Goal: Task Accomplishment & Management: Manage account settings

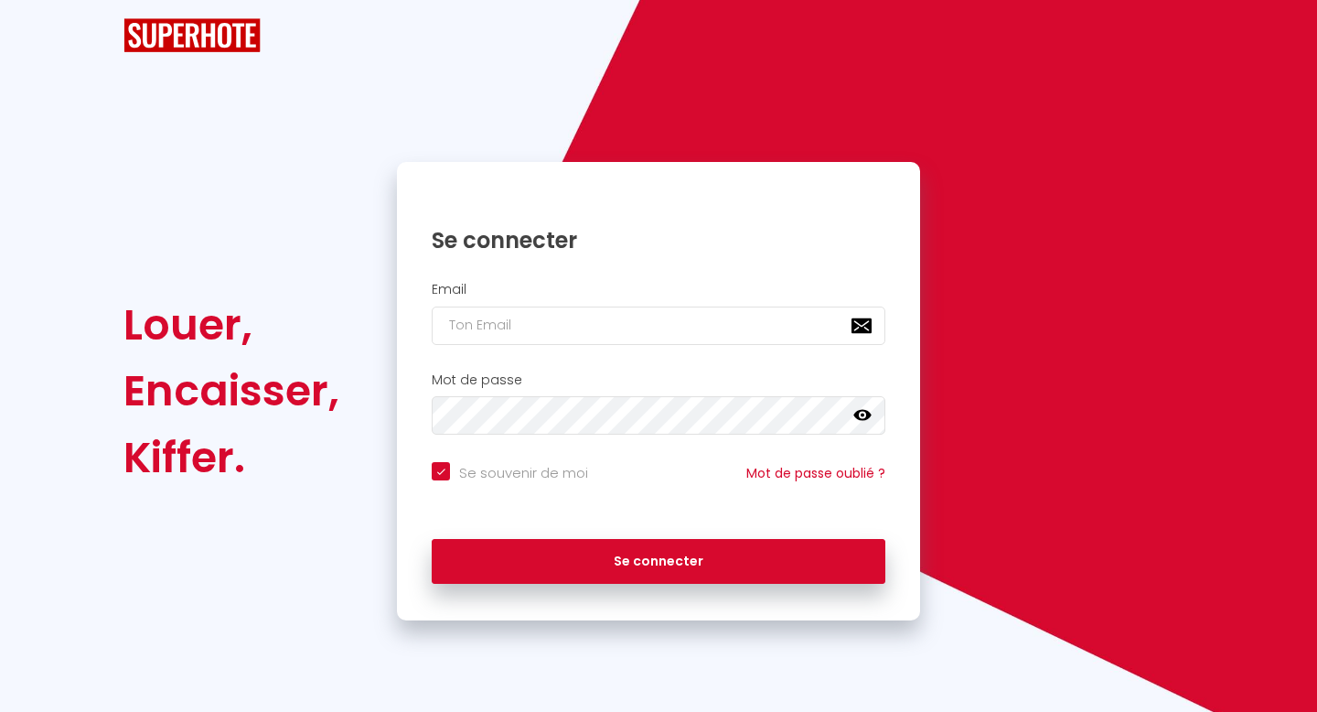
checkbox input "true"
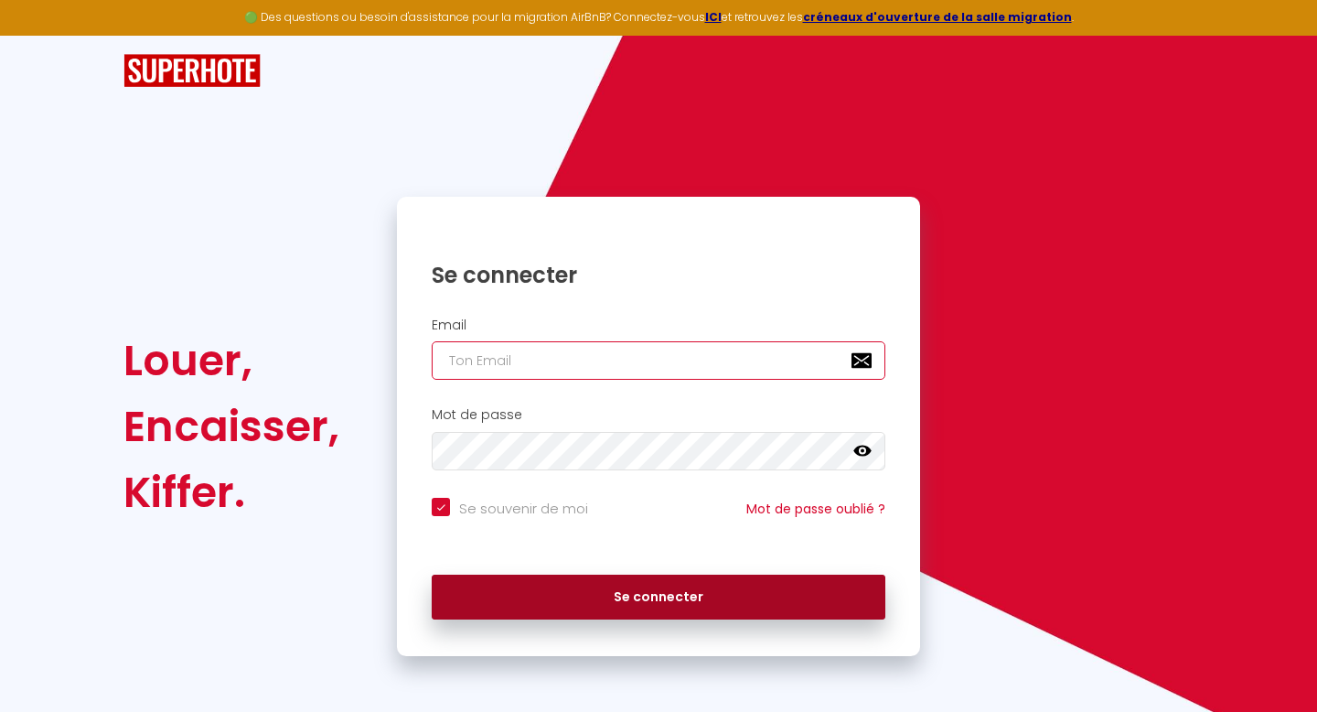
type input "[EMAIL_ADDRESS][DOMAIN_NAME]"
click at [639, 586] on button "Se connecter" at bounding box center [659, 597] width 454 height 46
checkbox input "true"
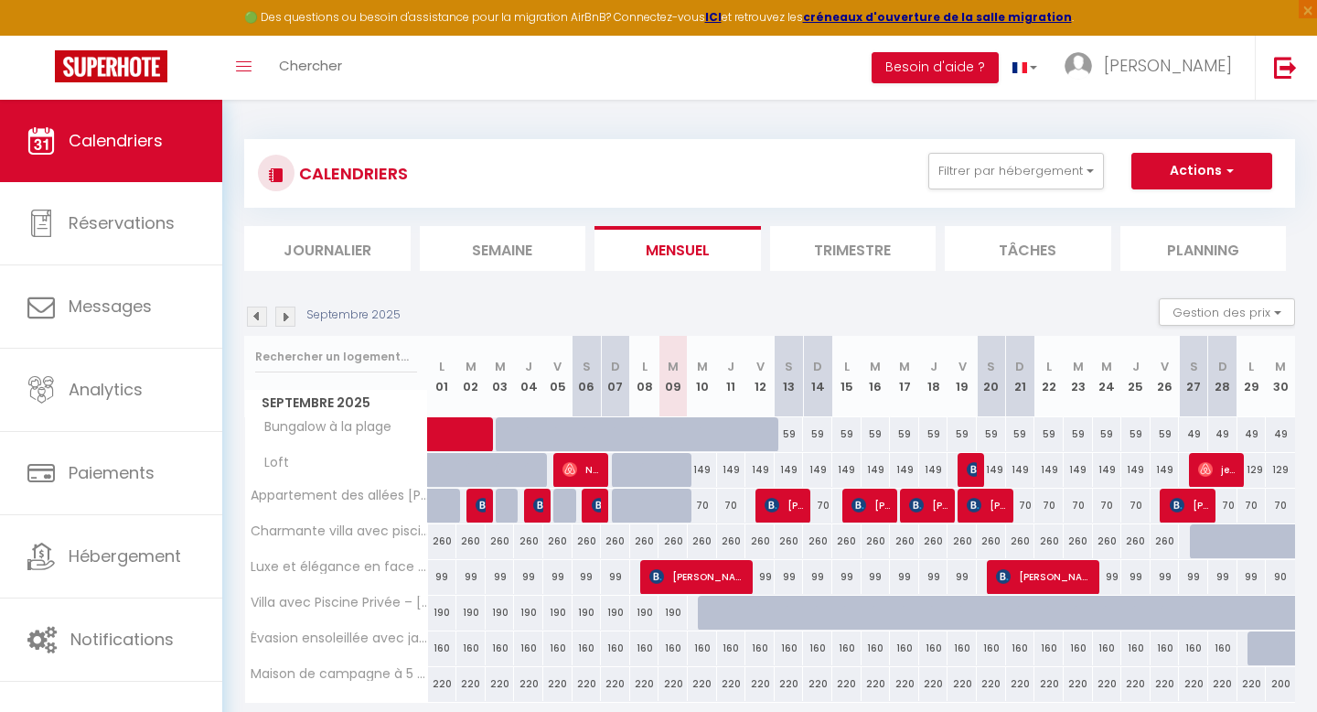
scroll to position [100, 0]
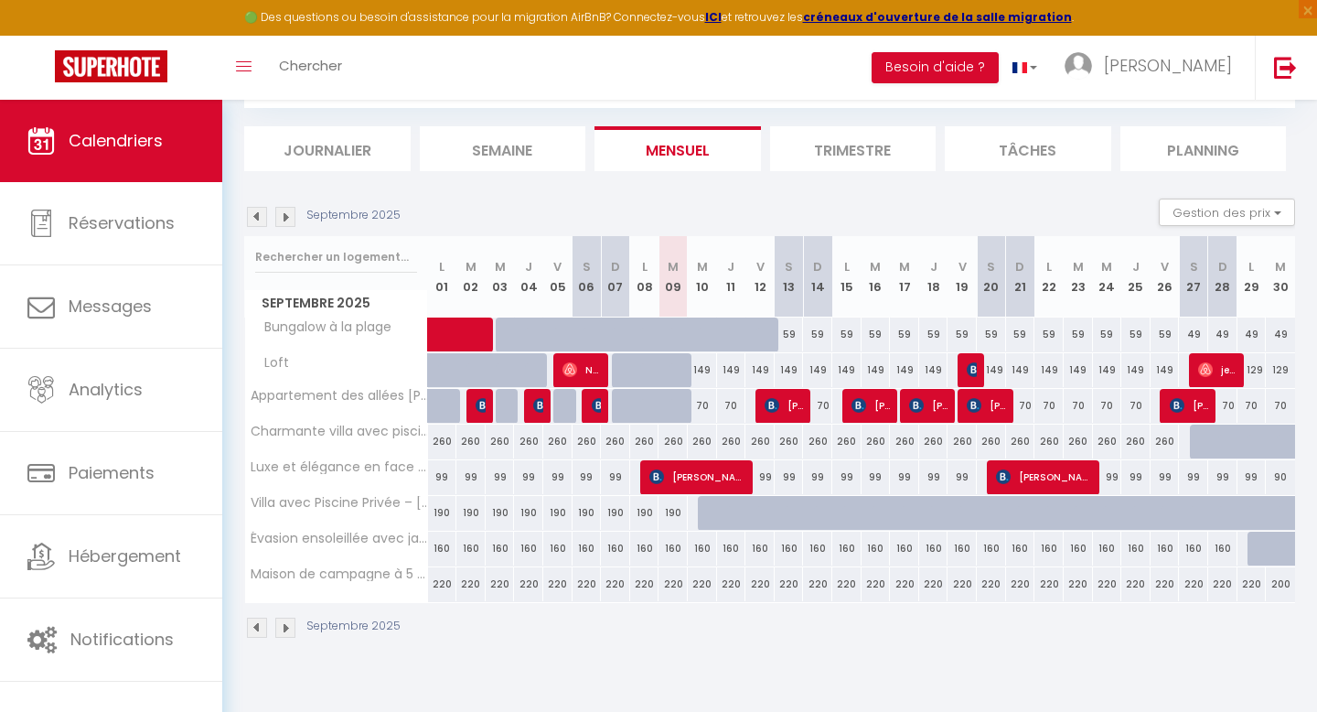
click at [285, 215] on img at bounding box center [285, 217] width 20 height 20
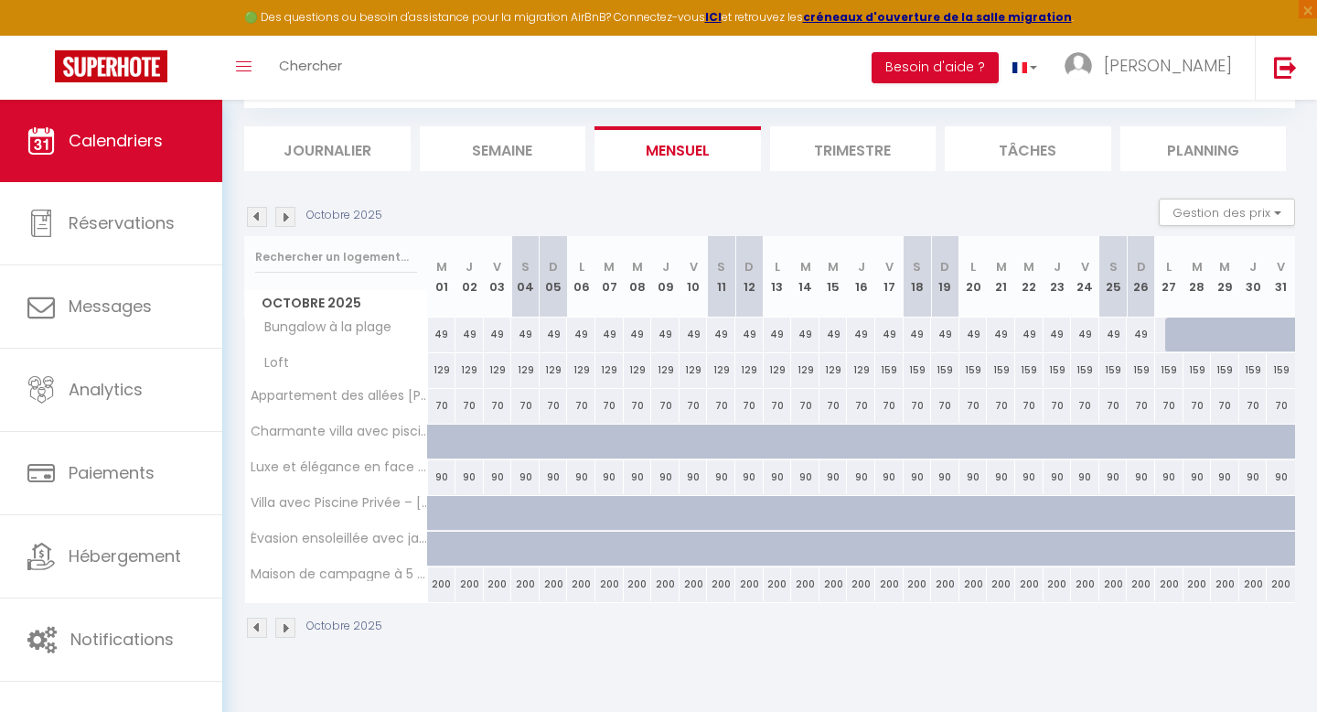
click at [286, 222] on img at bounding box center [285, 217] width 20 height 20
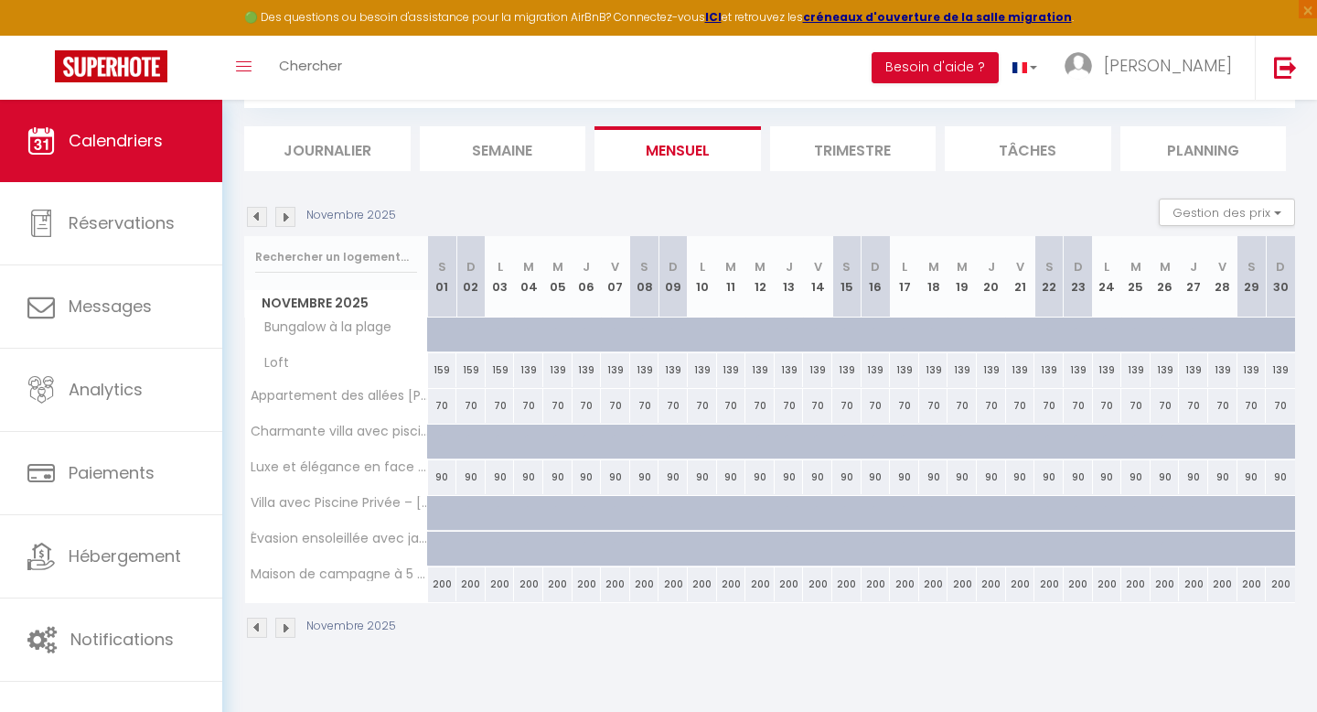
click at [286, 220] on img at bounding box center [285, 217] width 20 height 20
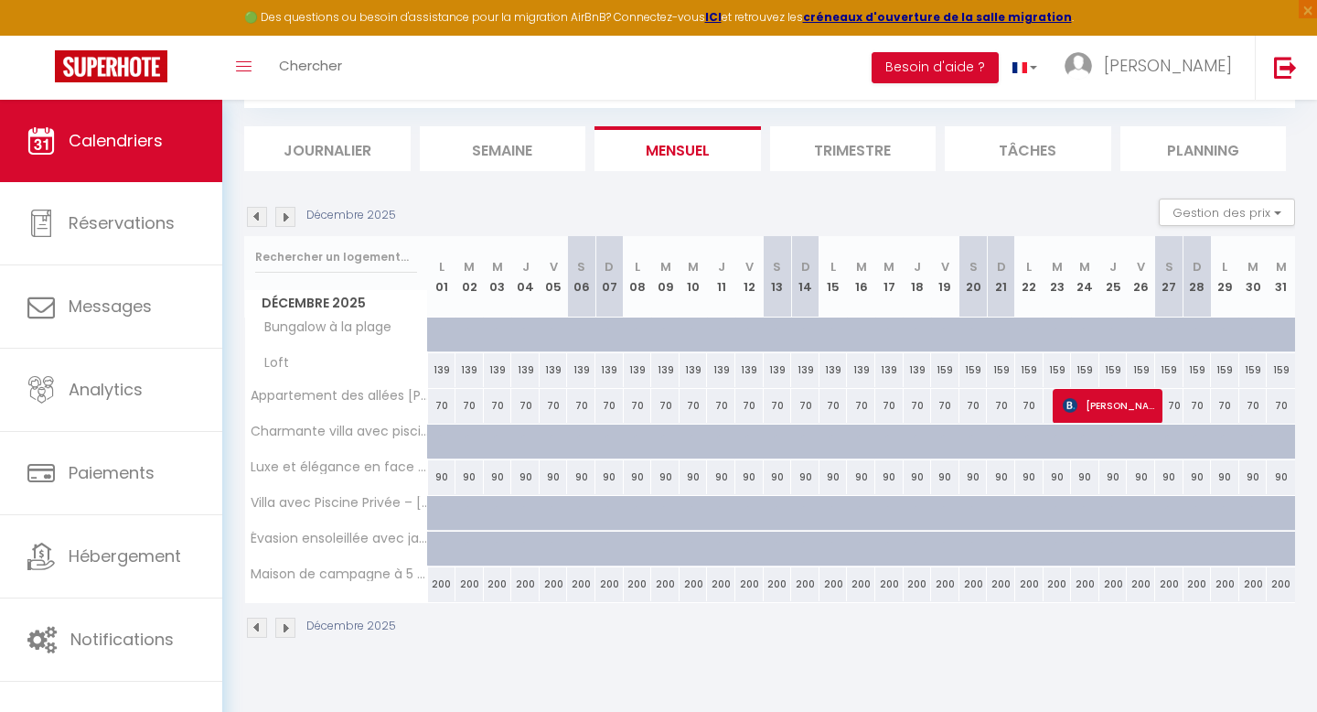
click at [287, 220] on img at bounding box center [285, 217] width 20 height 20
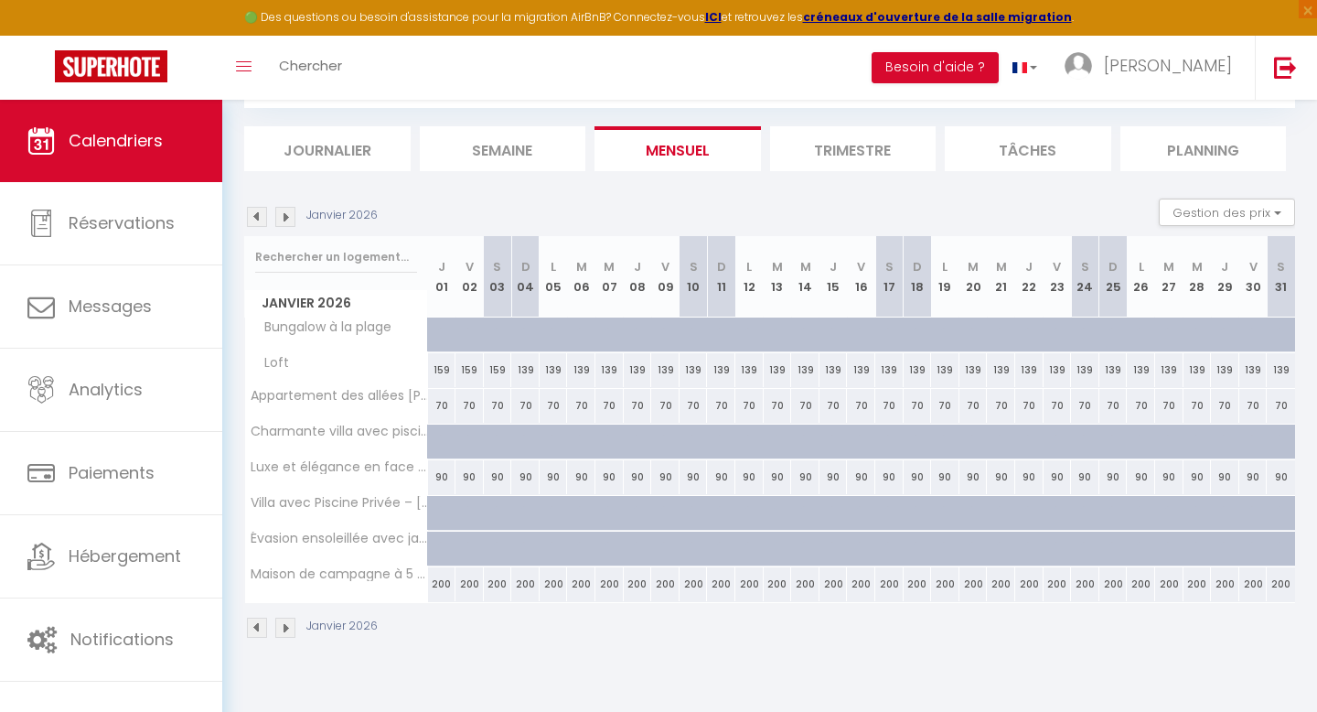
click at [287, 220] on img at bounding box center [285, 217] width 20 height 20
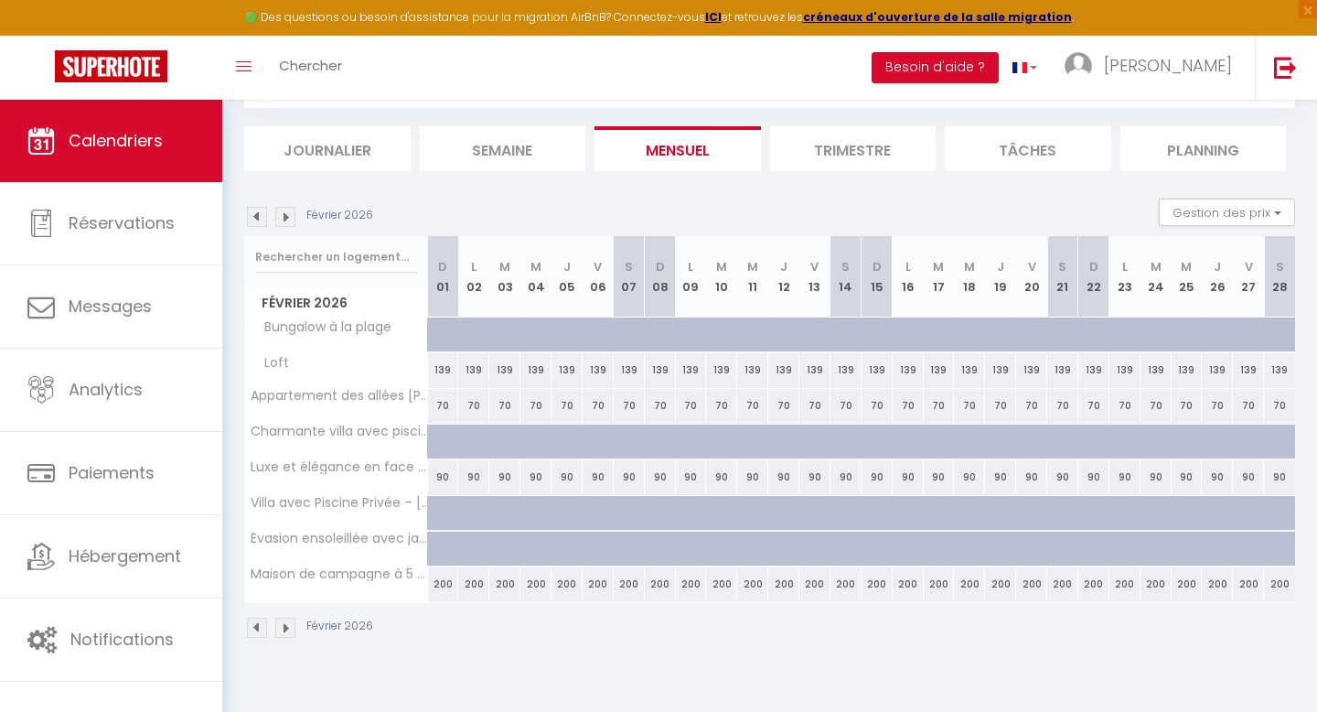
click at [286, 220] on img at bounding box center [285, 217] width 20 height 20
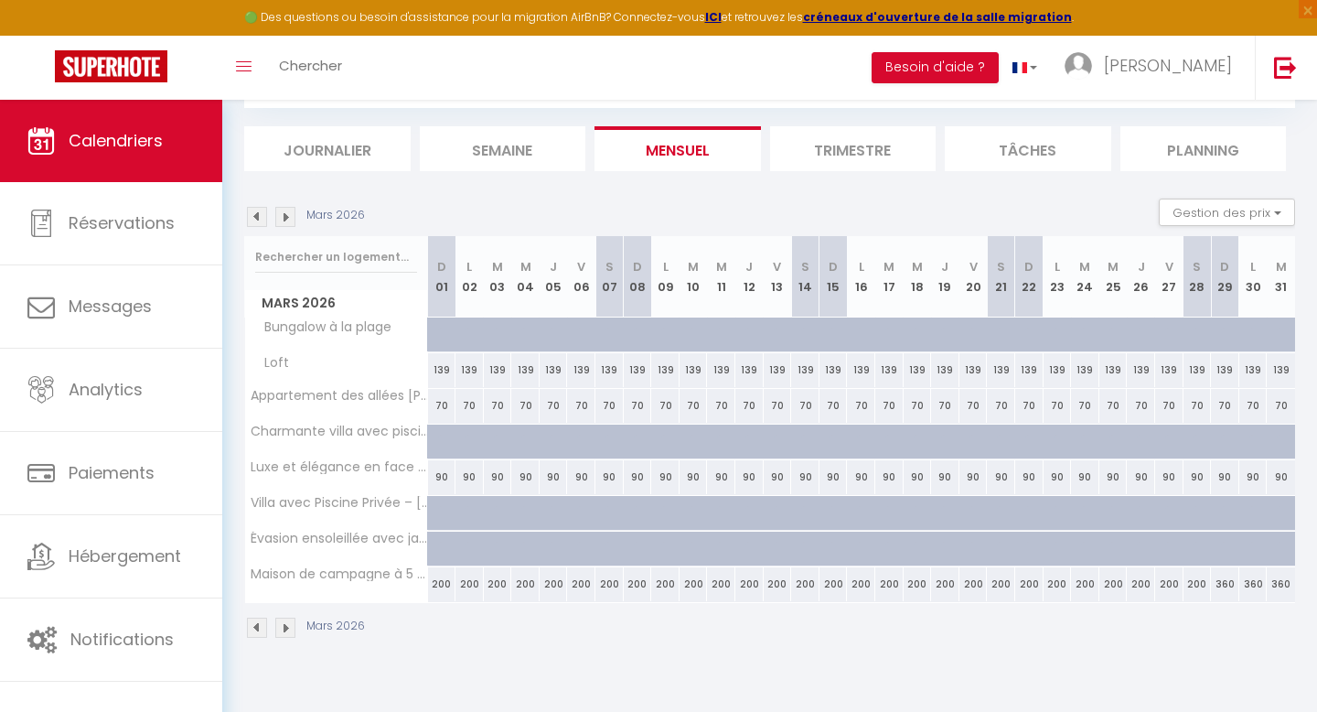
click at [286, 220] on img at bounding box center [285, 217] width 20 height 20
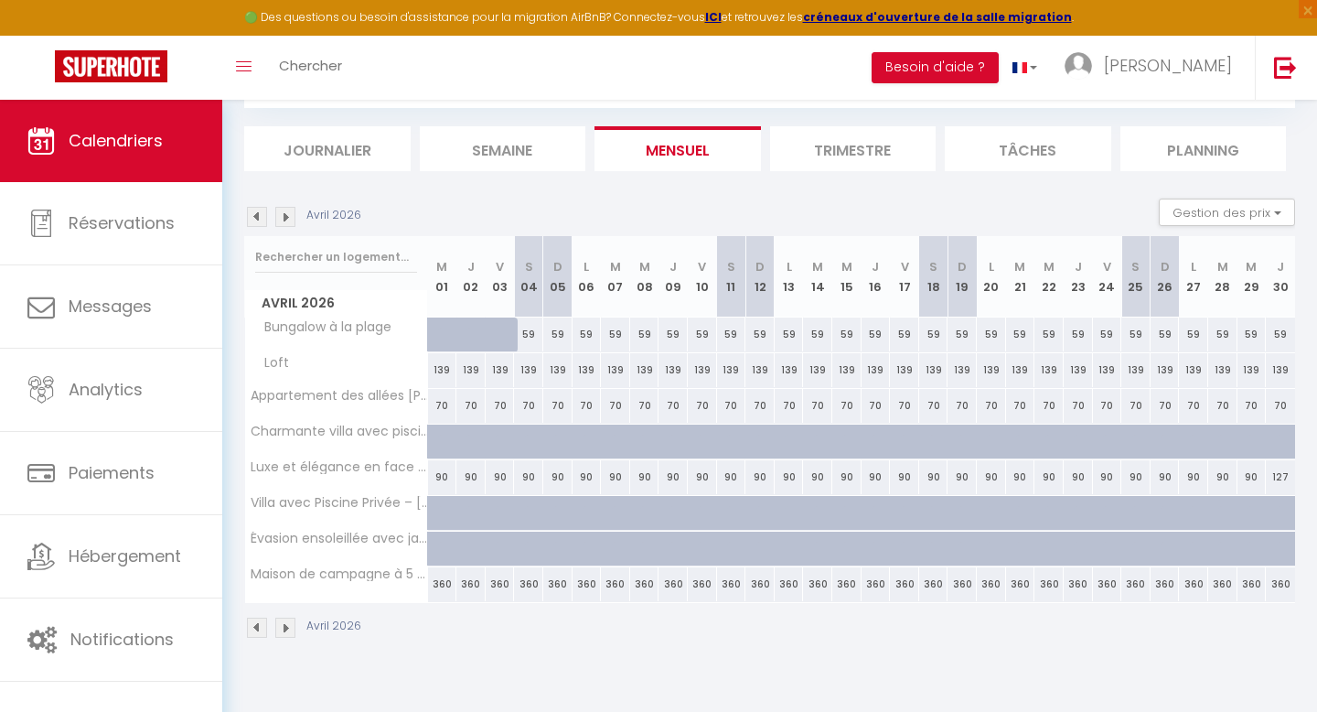
click at [287, 220] on img at bounding box center [285, 217] width 20 height 20
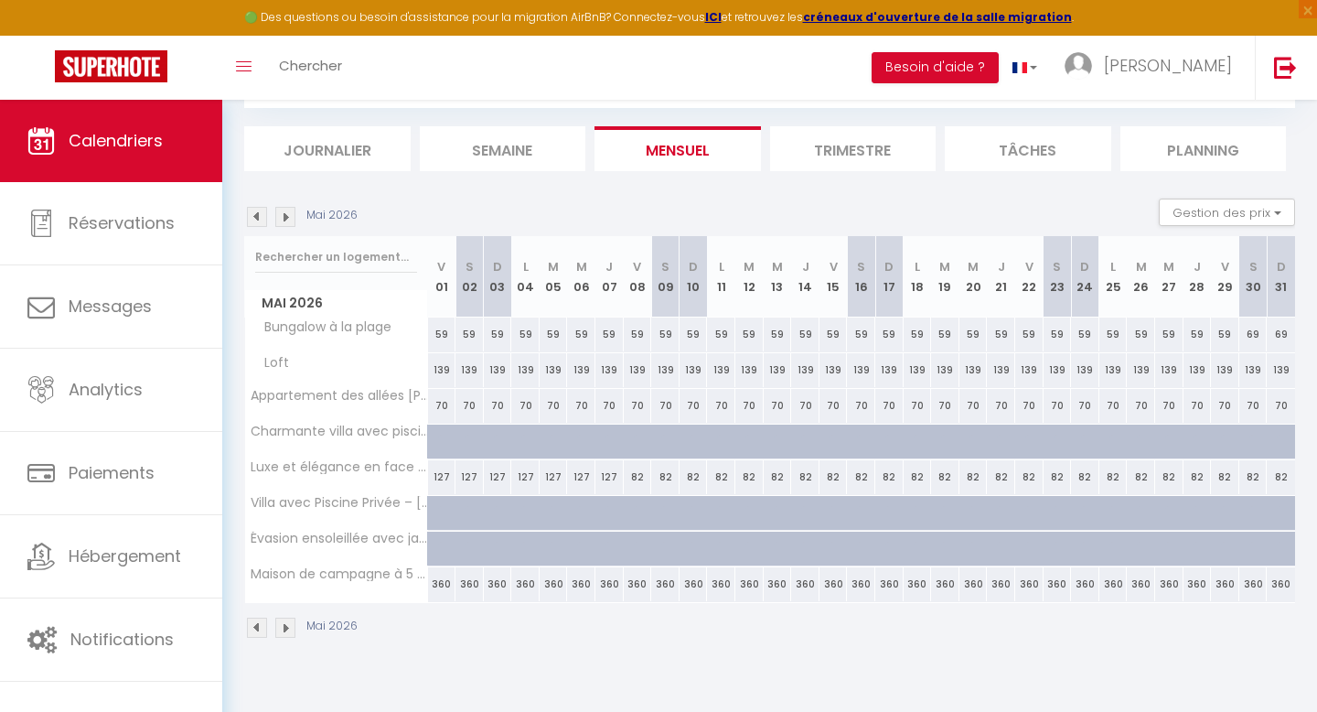
click at [256, 223] on img at bounding box center [257, 217] width 20 height 20
